Goal: Task Accomplishment & Management: Manage account settings

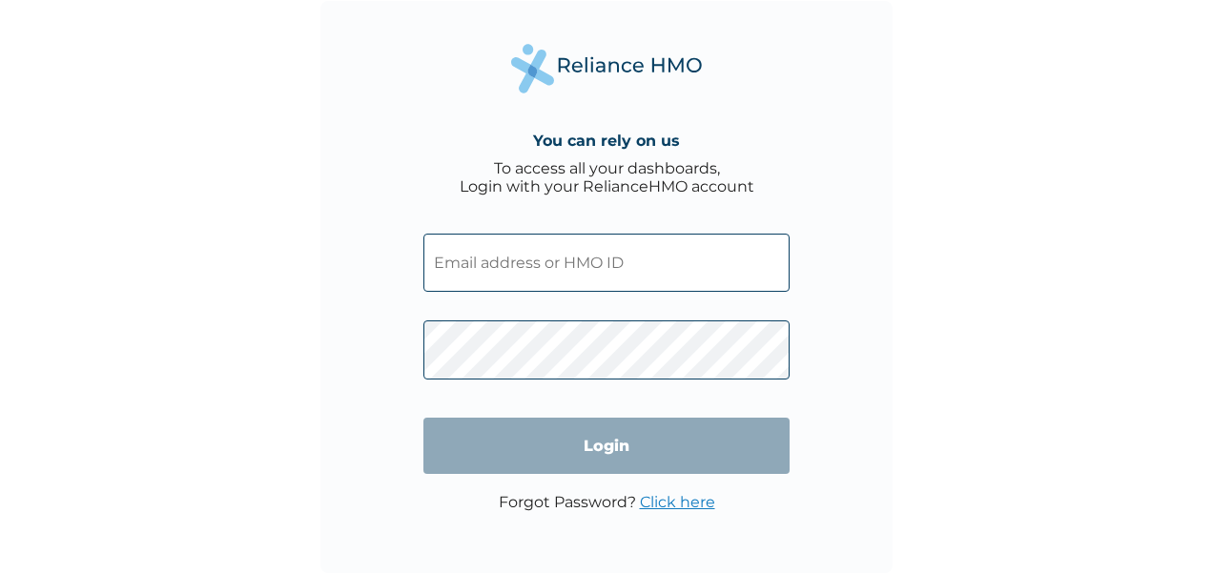
type input "PRS/10303/A"
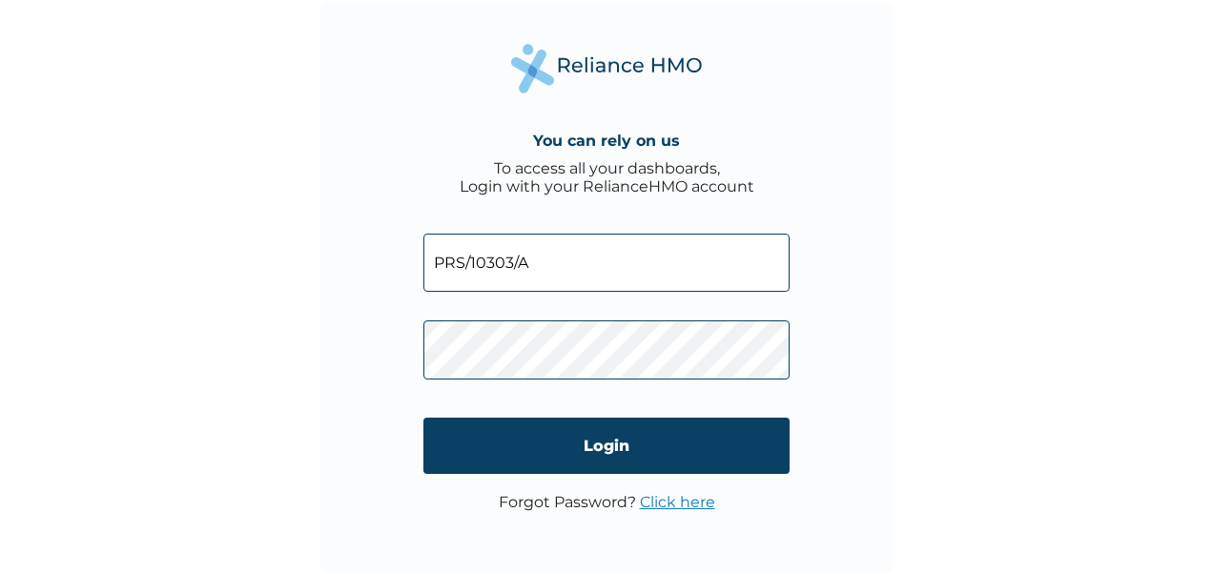
drag, startPoint x: 0, startPoint y: 0, endPoint x: 517, endPoint y: 282, distance: 589.0
click at [517, 282] on input "PRS/10303/A" at bounding box center [606, 263] width 366 height 58
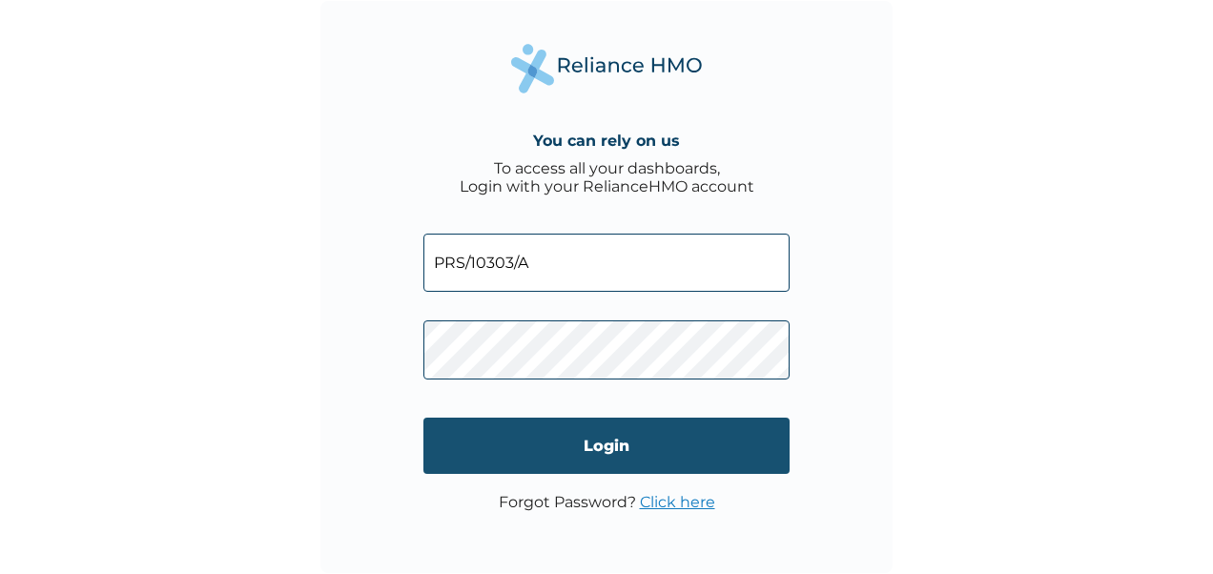
click at [452, 456] on input "Login" at bounding box center [606, 446] width 366 height 56
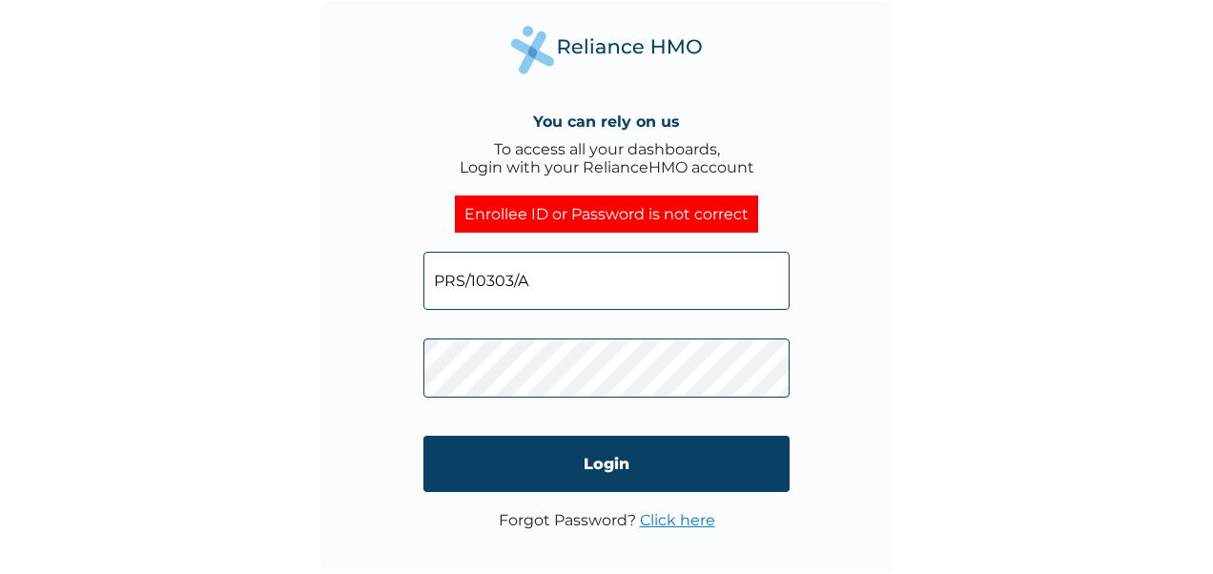
click at [359, 435] on div "You can rely on us To access all your dashboards, Login with your RelianceHMO a…" at bounding box center [606, 287] width 572 height 572
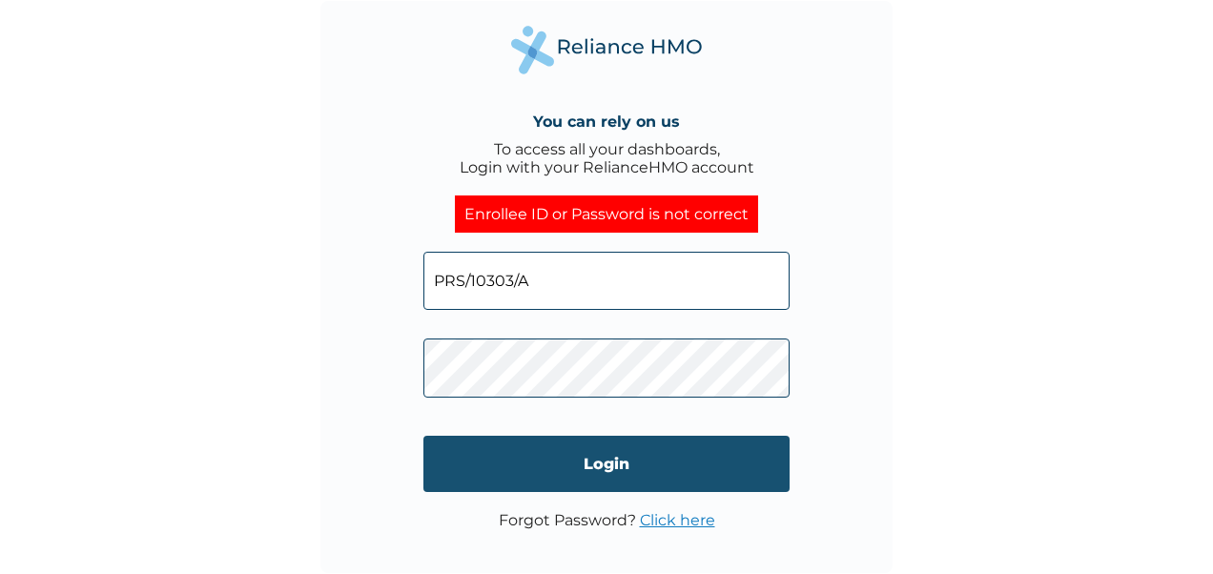
click at [689, 462] on input "Login" at bounding box center [606, 464] width 366 height 56
click at [456, 460] on input "Login" at bounding box center [606, 464] width 366 height 56
click at [442, 462] on input "Login" at bounding box center [606, 464] width 366 height 56
click at [451, 457] on input "Login" at bounding box center [606, 464] width 366 height 56
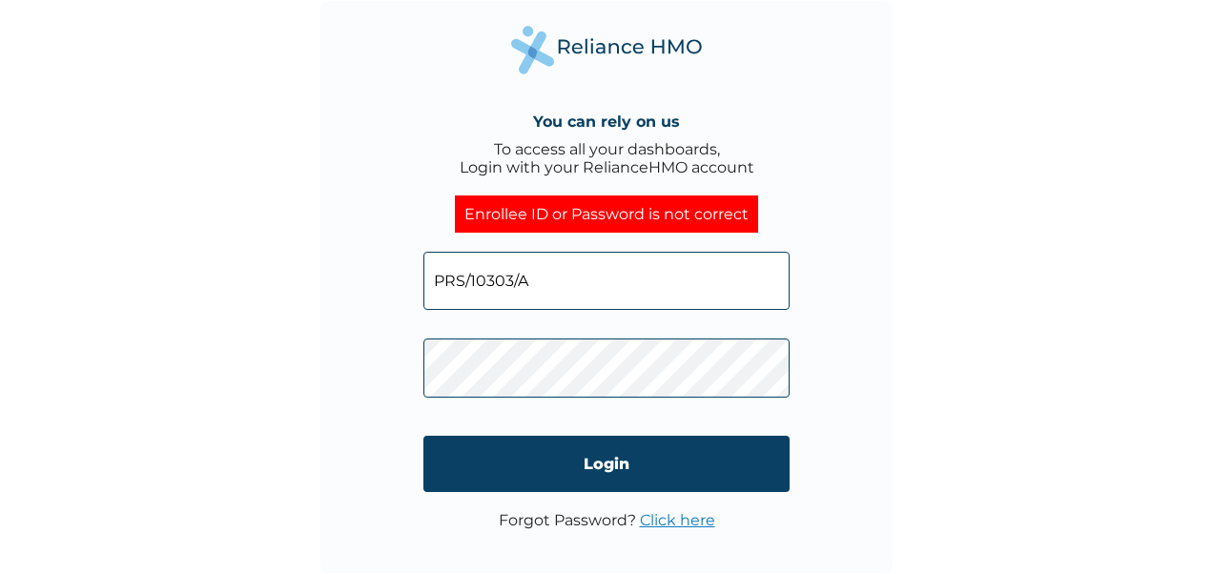
click at [870, 420] on div "You can rely on us To access all your dashboards, Login with your RelianceHMO a…" at bounding box center [606, 287] width 572 height 572
